Goal: Task Accomplishment & Management: Manage account settings

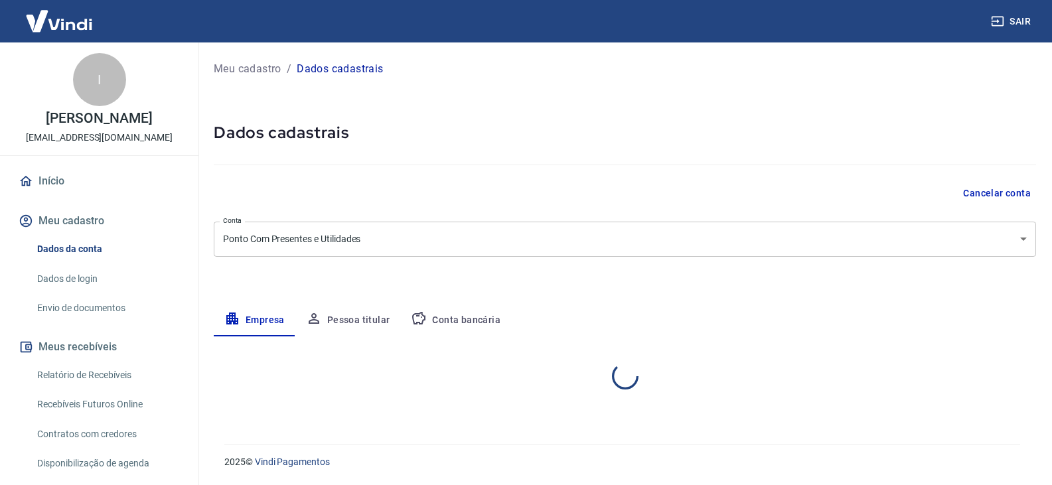
select select "GO"
select select "business"
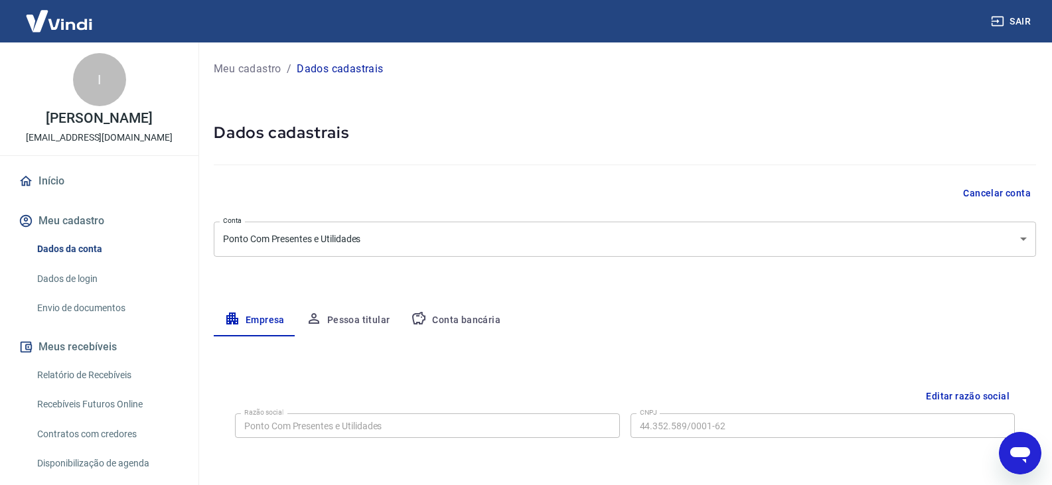
click at [490, 313] on button "Conta bancária" at bounding box center [455, 321] width 111 height 32
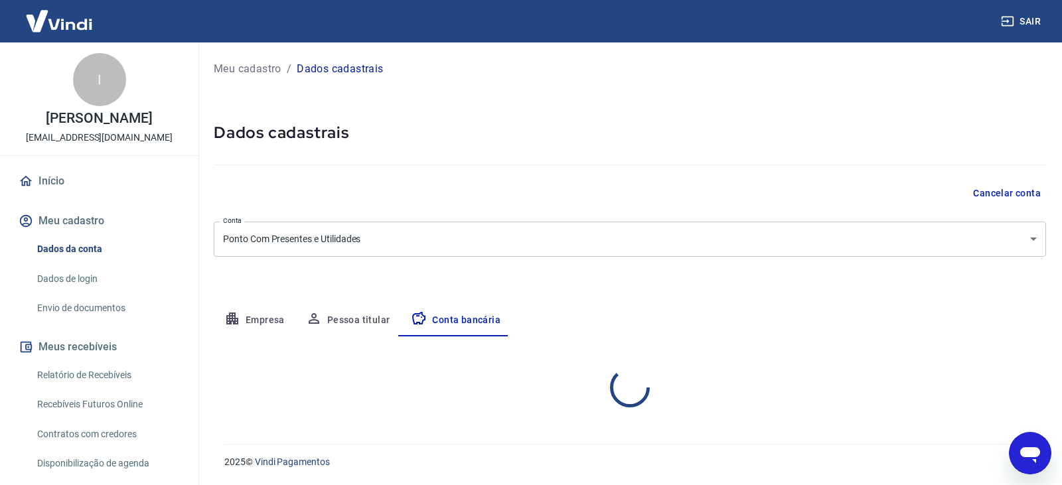
select select "1"
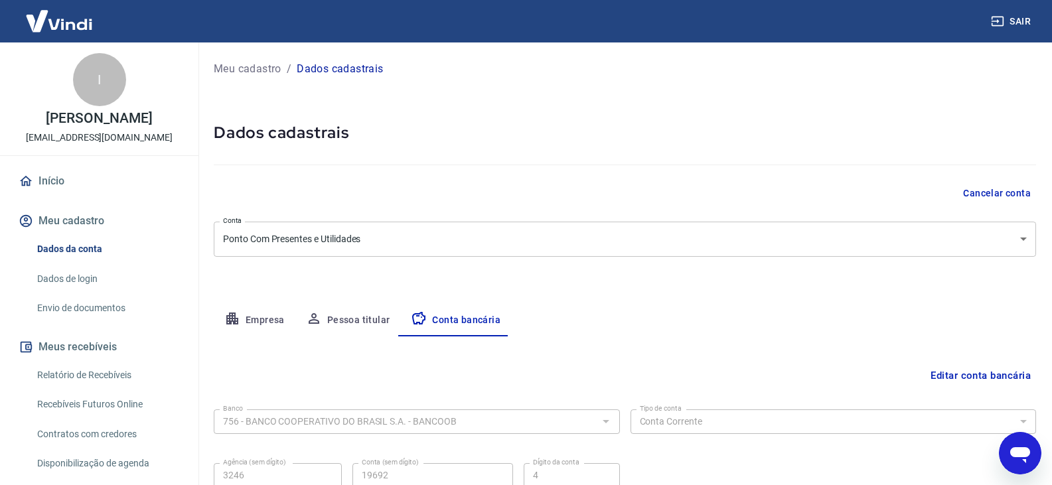
scroll to position [119, 0]
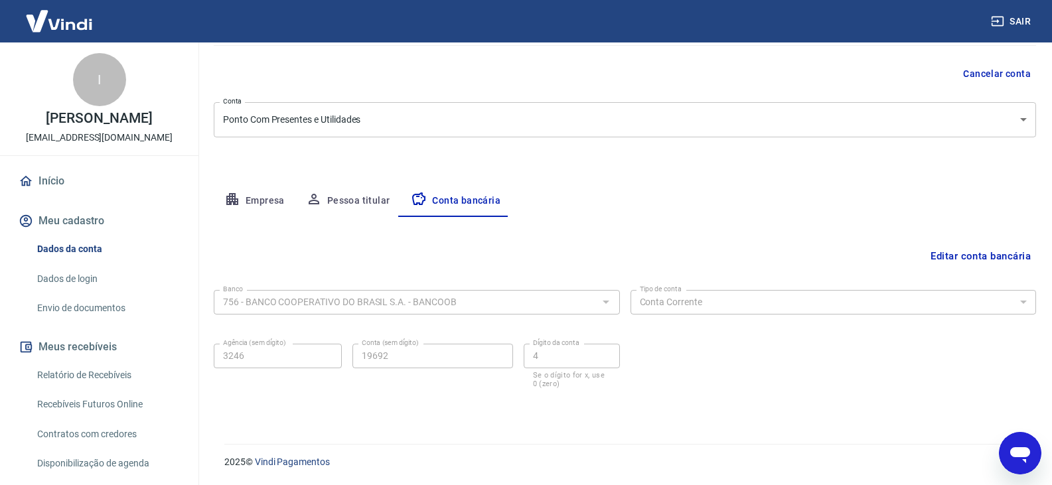
click at [274, 204] on button "Empresa" at bounding box center [255, 201] width 82 height 32
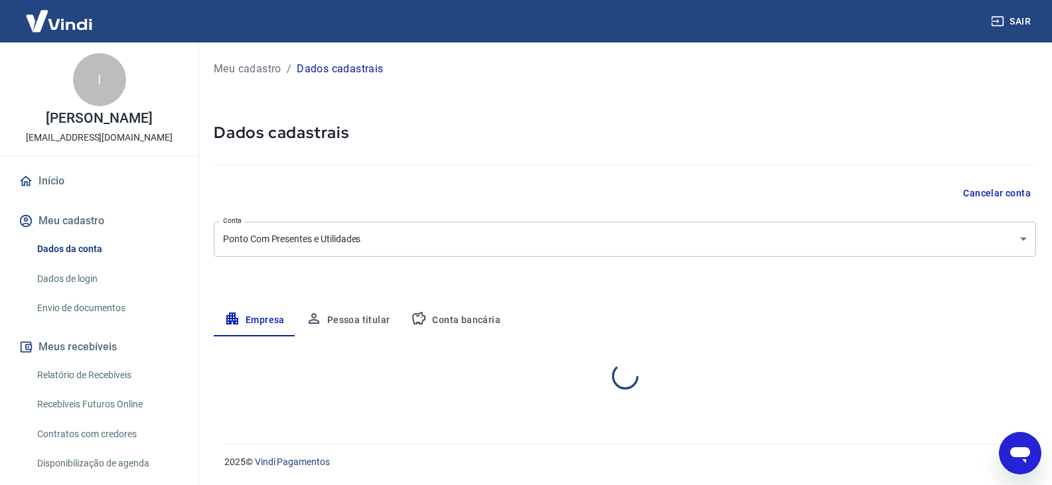
scroll to position [0, 0]
select select "GO"
select select "business"
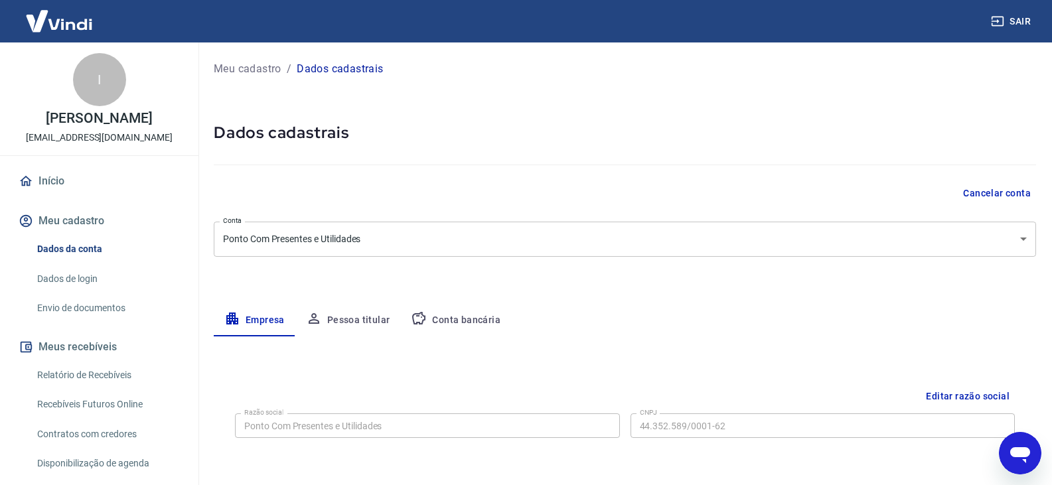
click at [358, 316] on button "Pessoa titular" at bounding box center [348, 321] width 106 height 32
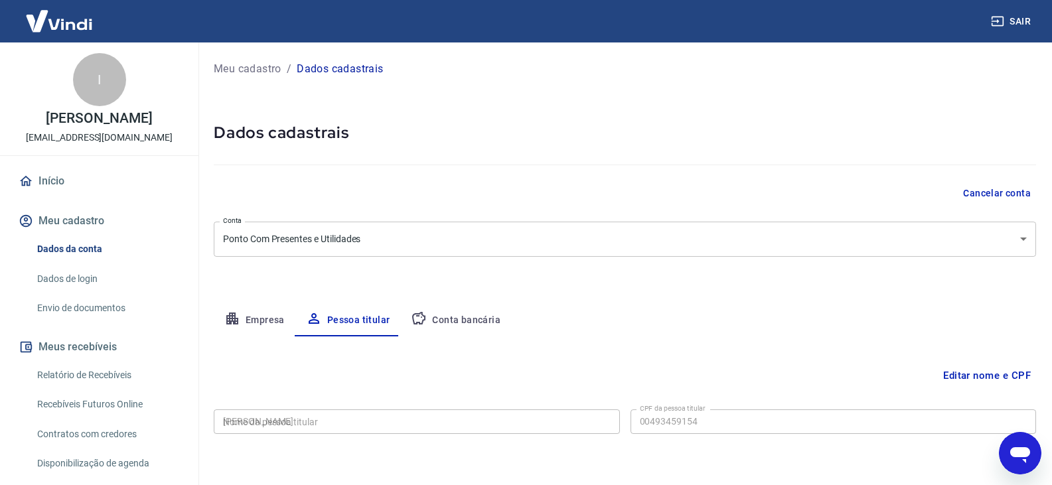
type input "004.934.591-54"
click at [437, 321] on button "Conta bancária" at bounding box center [455, 321] width 111 height 32
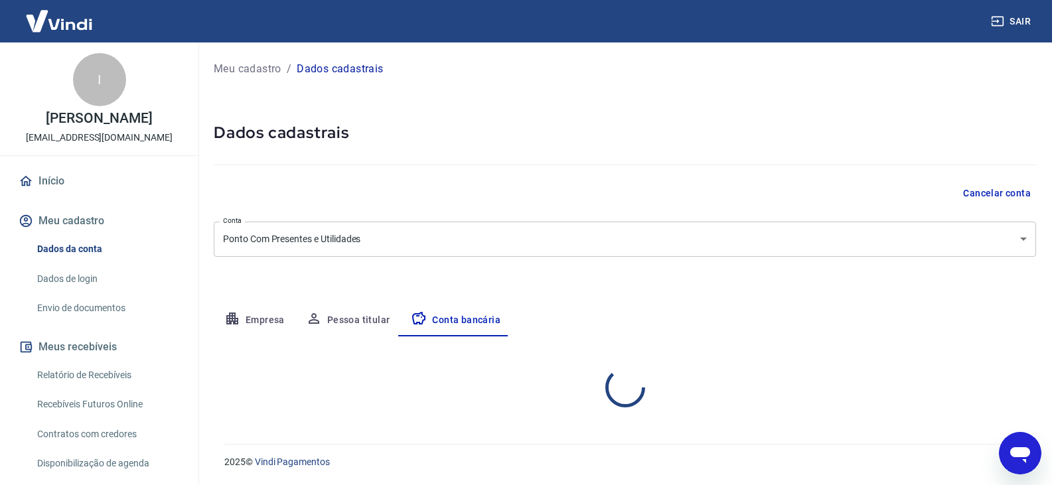
select select "1"
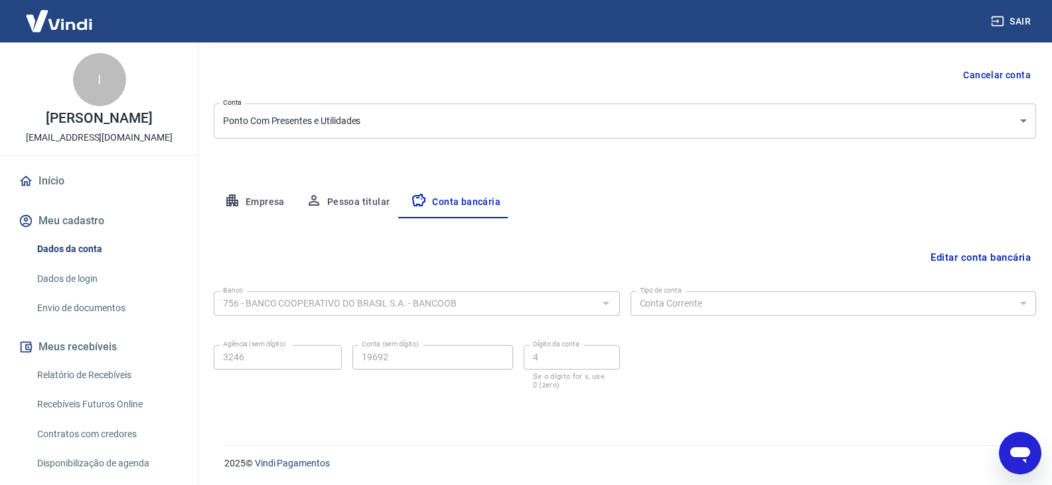
scroll to position [119, 0]
click at [344, 373] on div "Agência (sem dígito) 3246 Agência (sem dígito) Conta (sem dígito) 19692 Conta (…" at bounding box center [417, 364] width 406 height 52
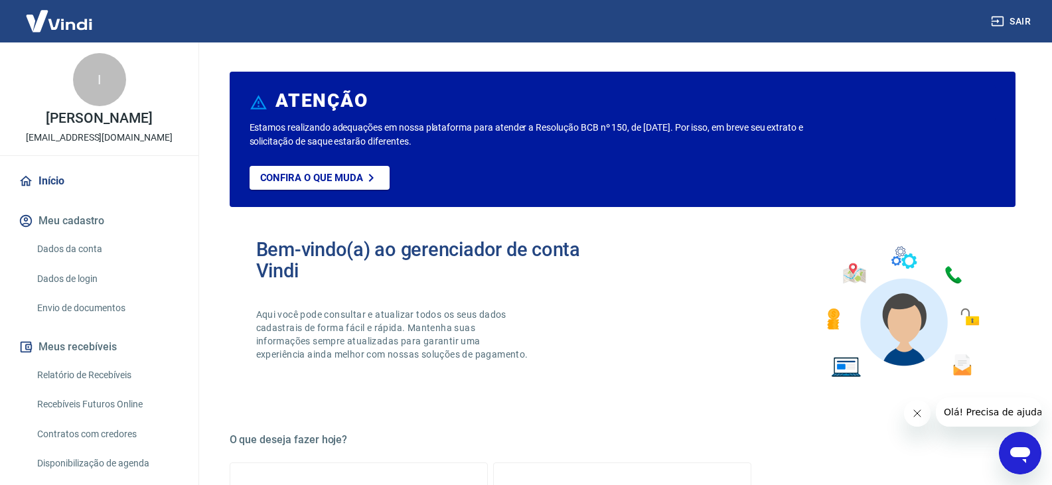
click at [101, 263] on link "Dados da conta" at bounding box center [107, 249] width 151 height 27
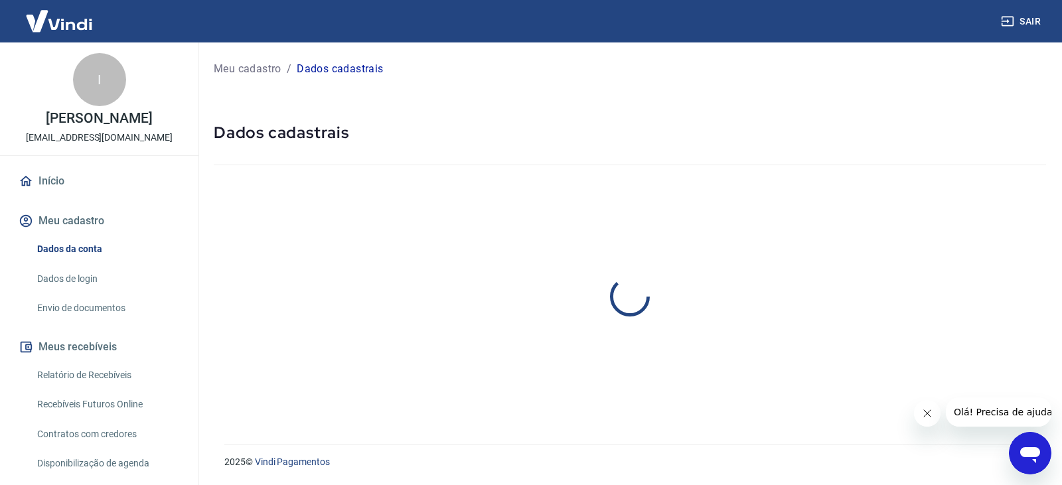
select select "GO"
select select "business"
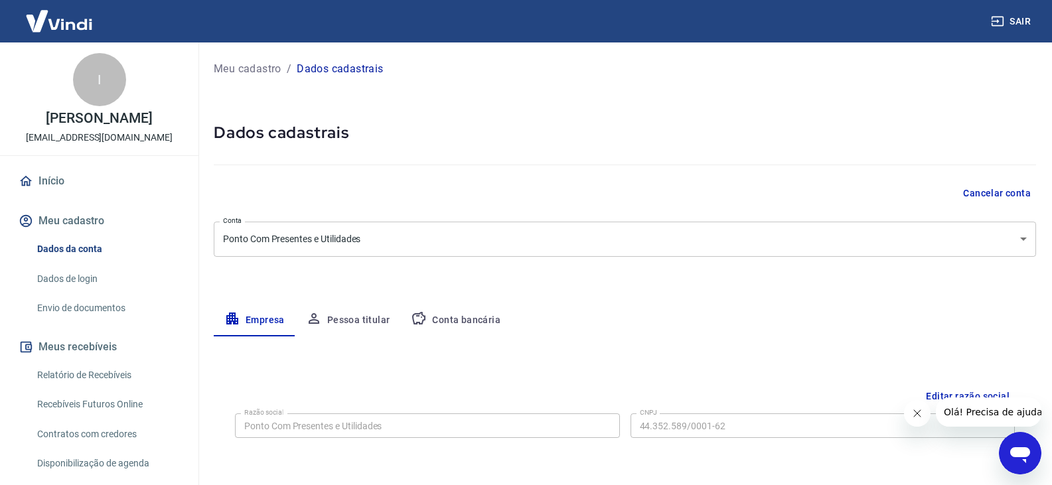
click at [432, 314] on button "Conta bancária" at bounding box center [455, 321] width 111 height 32
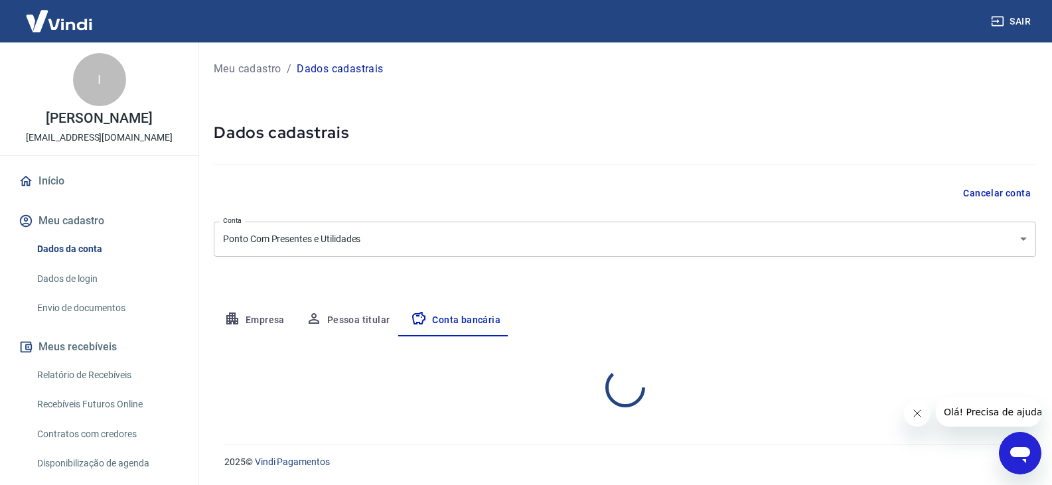
select select "1"
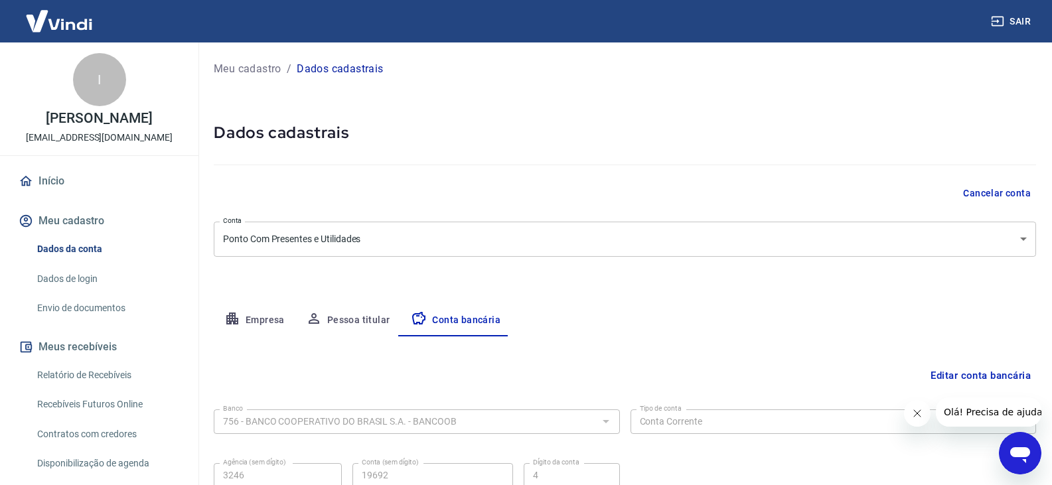
scroll to position [119, 0]
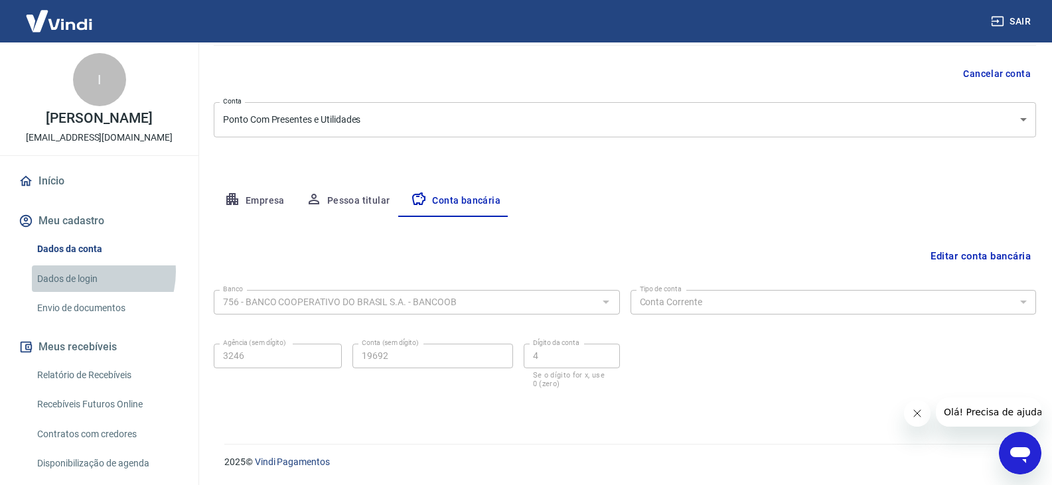
click at [84, 285] on link "Dados de login" at bounding box center [107, 278] width 151 height 27
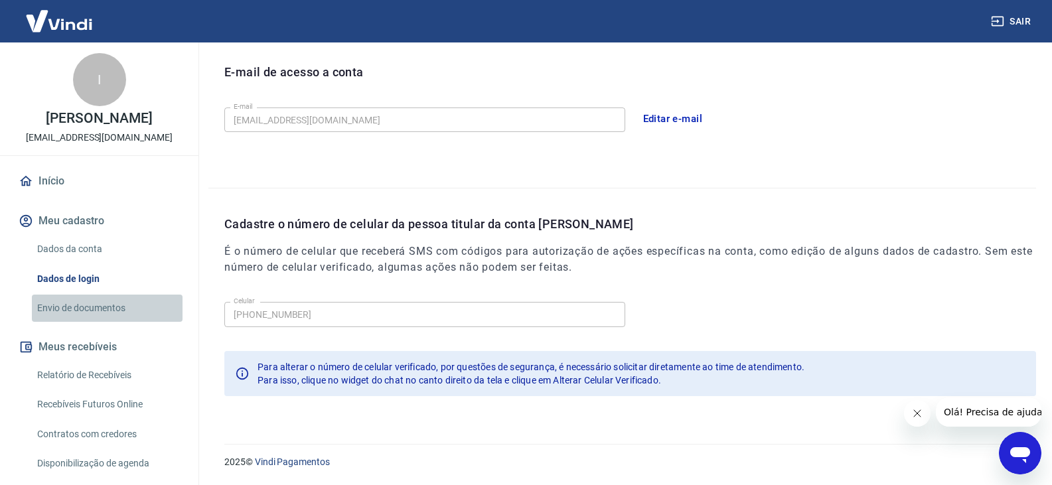
click at [113, 321] on link "Envio de documentos" at bounding box center [107, 308] width 151 height 27
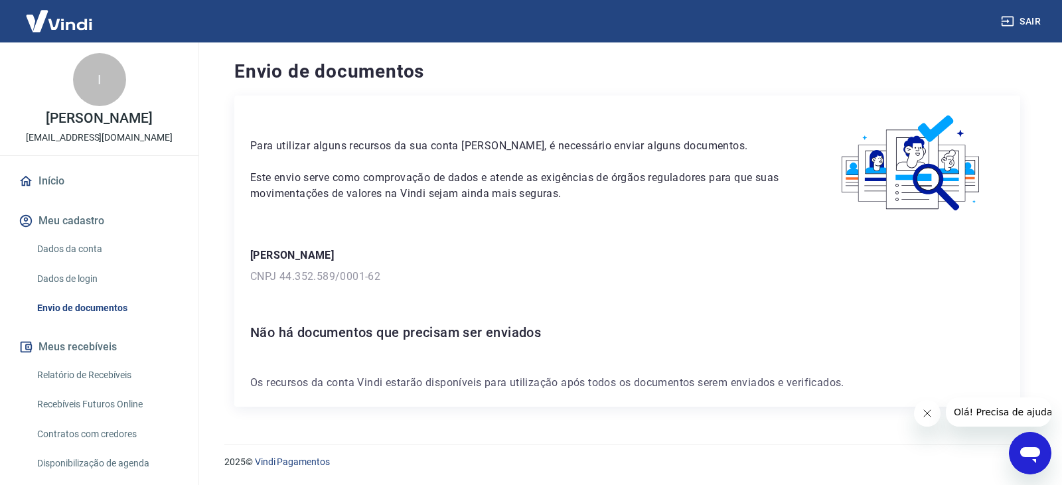
click at [131, 389] on link "Relatório de Recebíveis" at bounding box center [107, 375] width 151 height 27
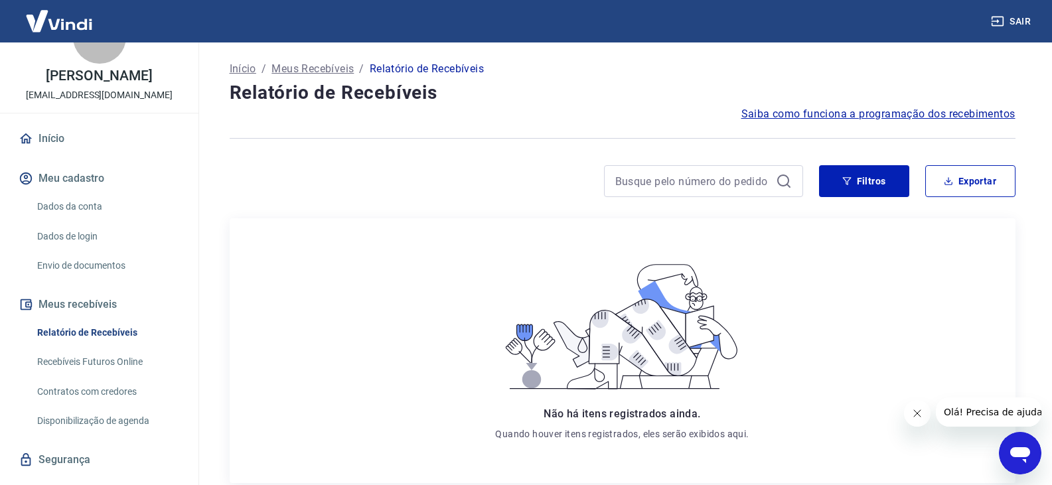
scroll to position [86, 0]
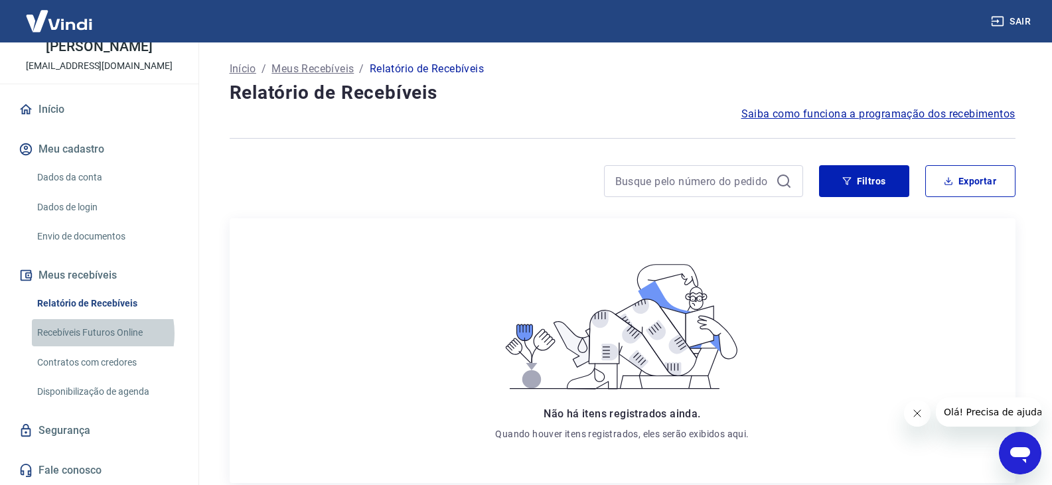
click at [86, 334] on link "Recebíveis Futuros Online" at bounding box center [107, 332] width 151 height 27
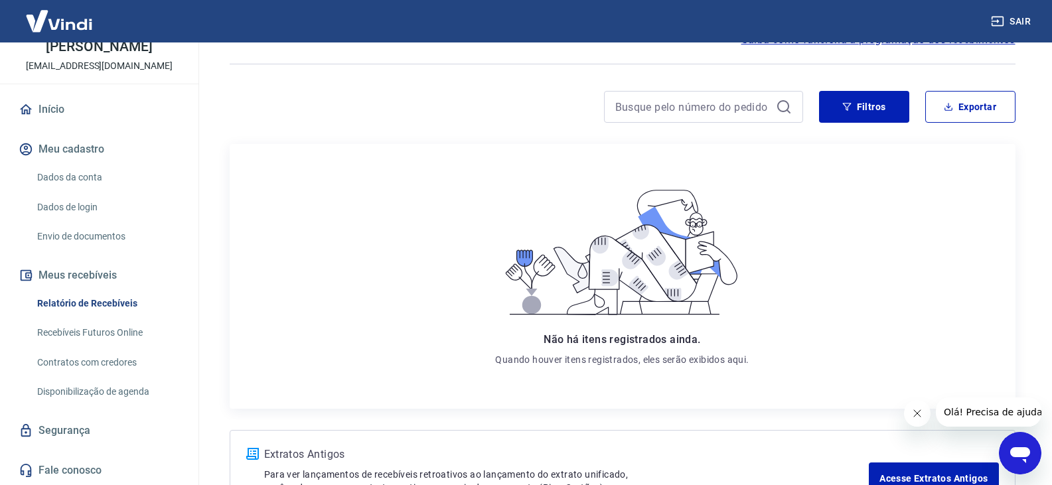
scroll to position [174, 0]
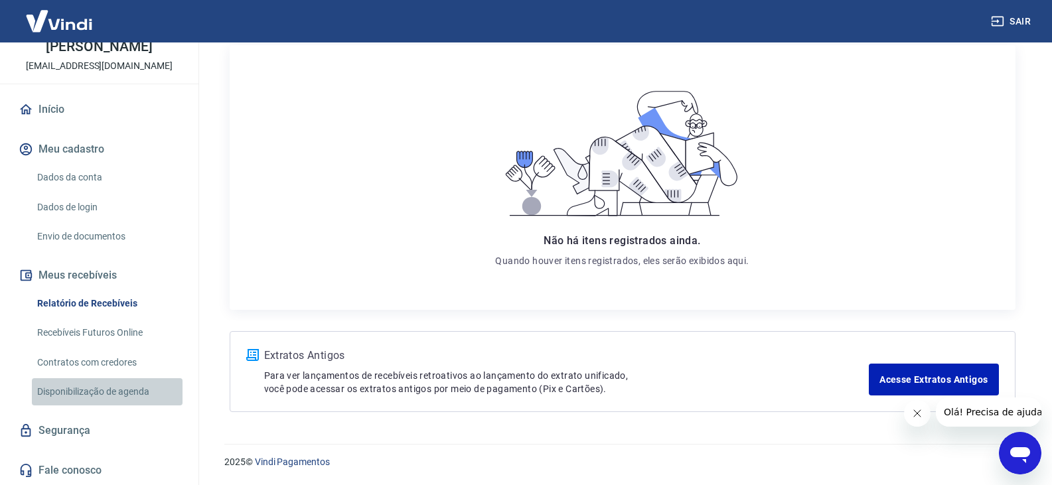
click at [127, 394] on link "Disponibilização de agenda" at bounding box center [107, 391] width 151 height 27
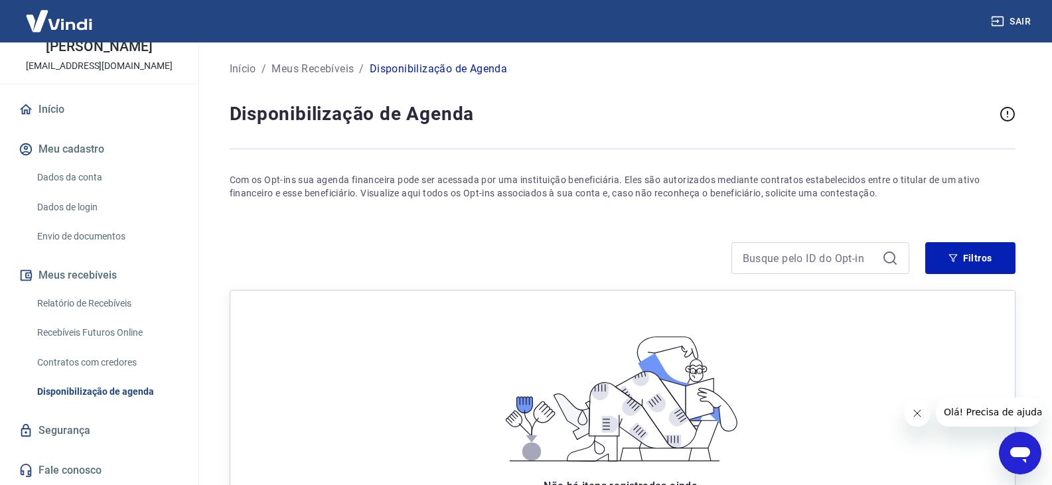
click at [80, 364] on link "Contratos com credores" at bounding box center [107, 362] width 151 height 27
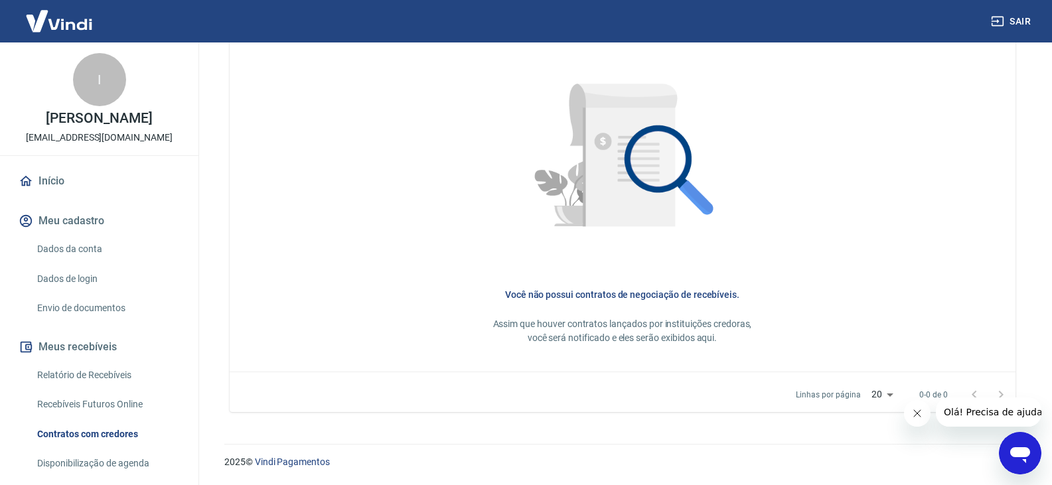
click at [110, 90] on div "I" at bounding box center [99, 79] width 53 height 53
